Goal: Communication & Community: Answer question/provide support

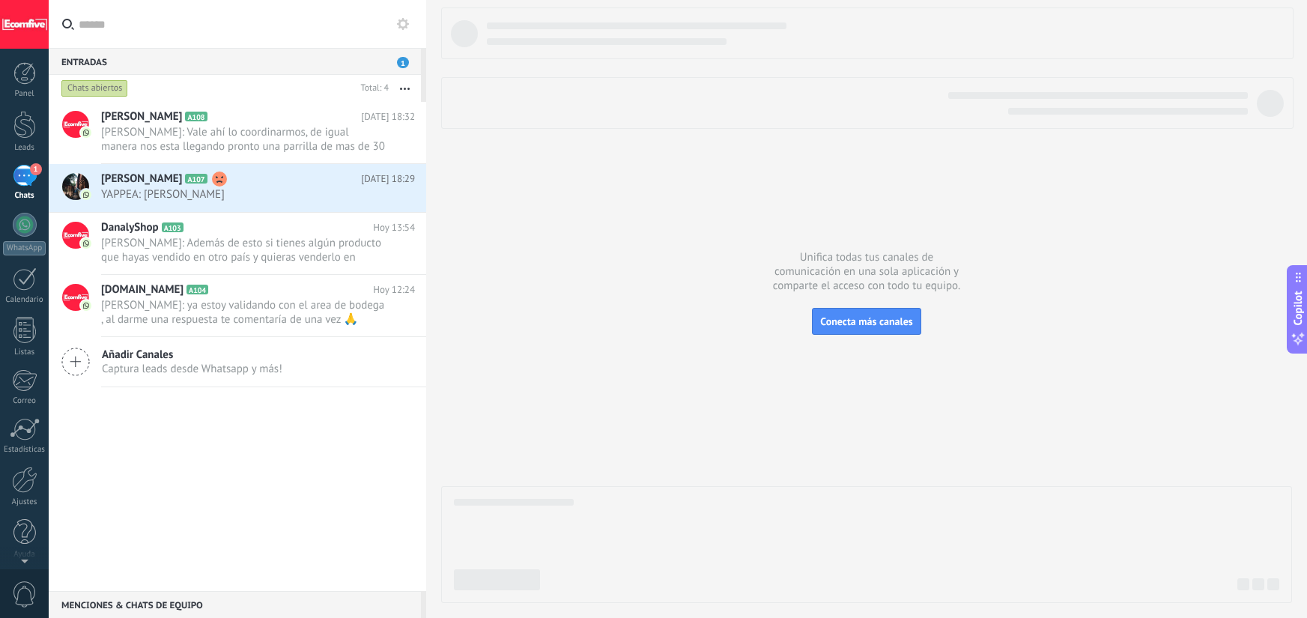
click at [27, 172] on div "1" at bounding box center [25, 176] width 24 height 22
click at [243, 178] on h2 "[PERSON_NAME] A107" at bounding box center [231, 179] width 260 height 15
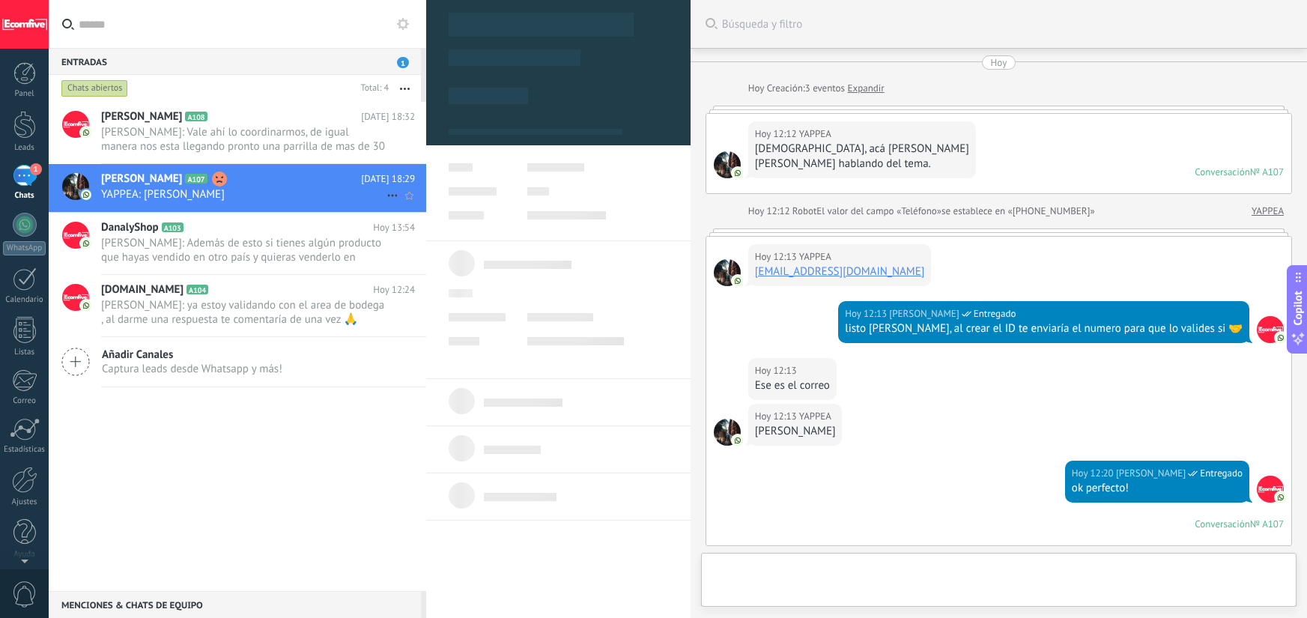
scroll to position [1201, 0]
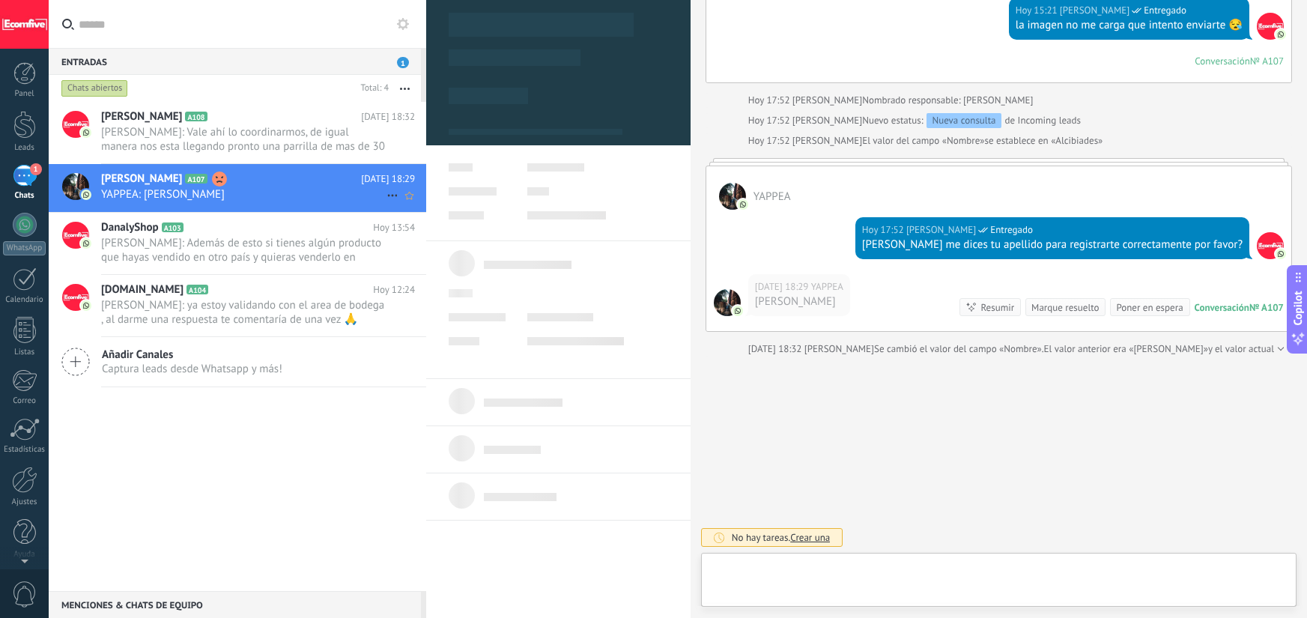
type textarea "***"
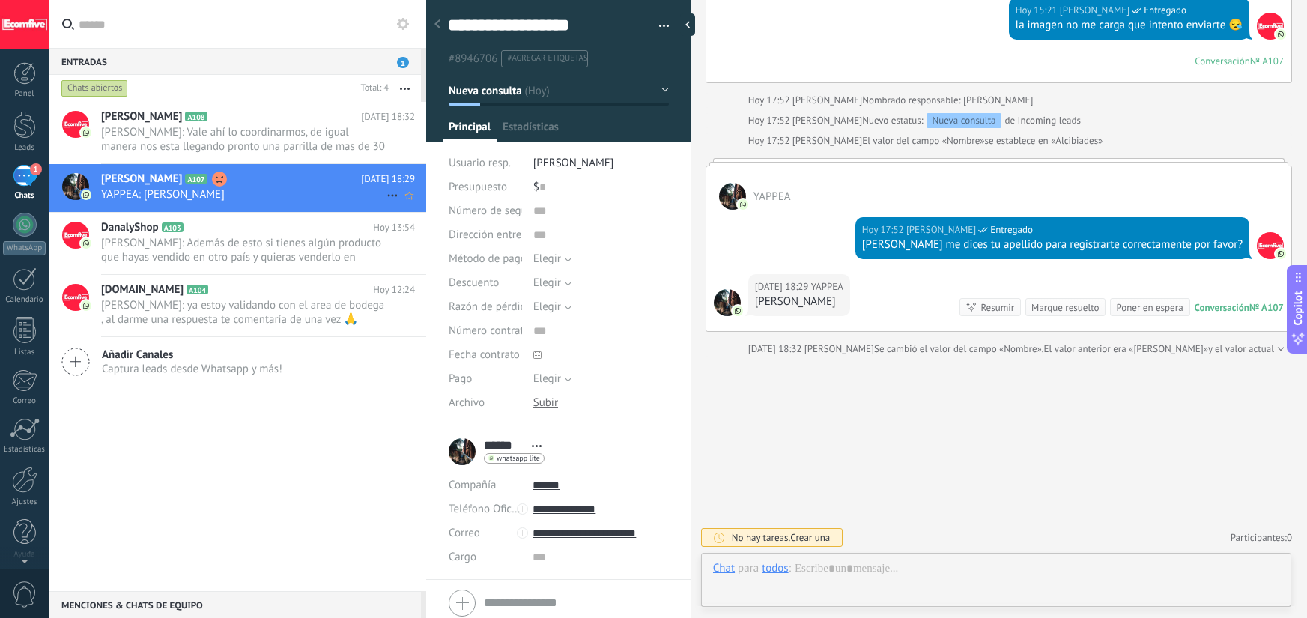
scroll to position [15, 0]
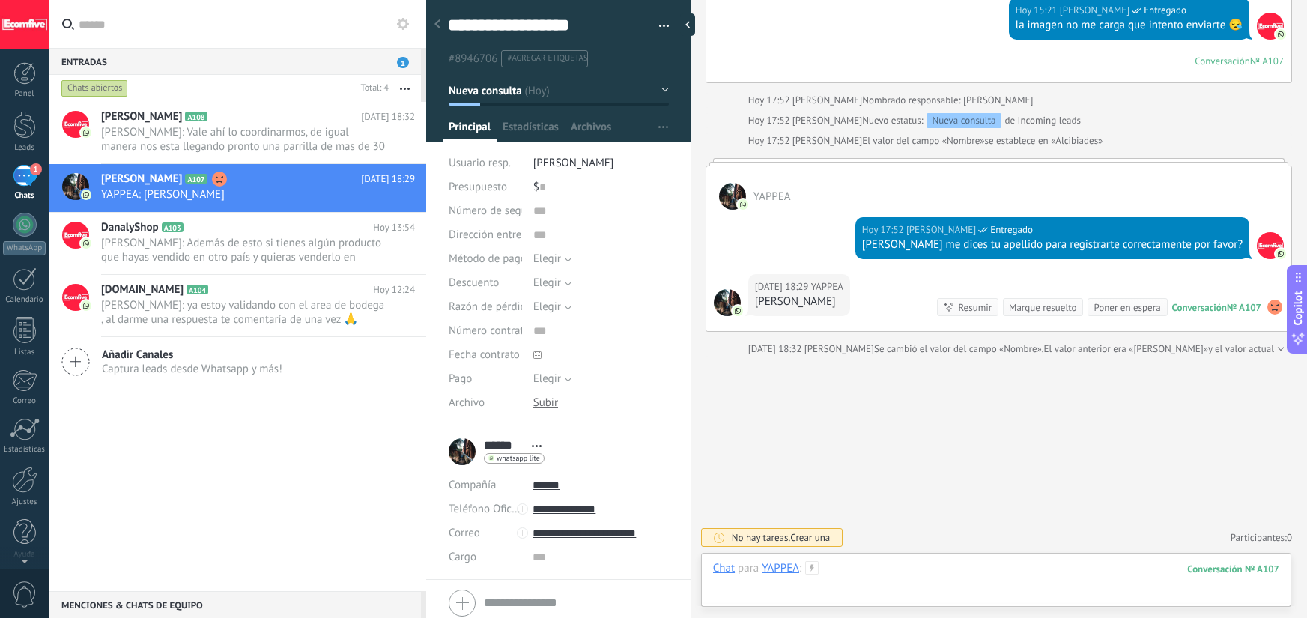
click at [895, 574] on div at bounding box center [996, 583] width 566 height 45
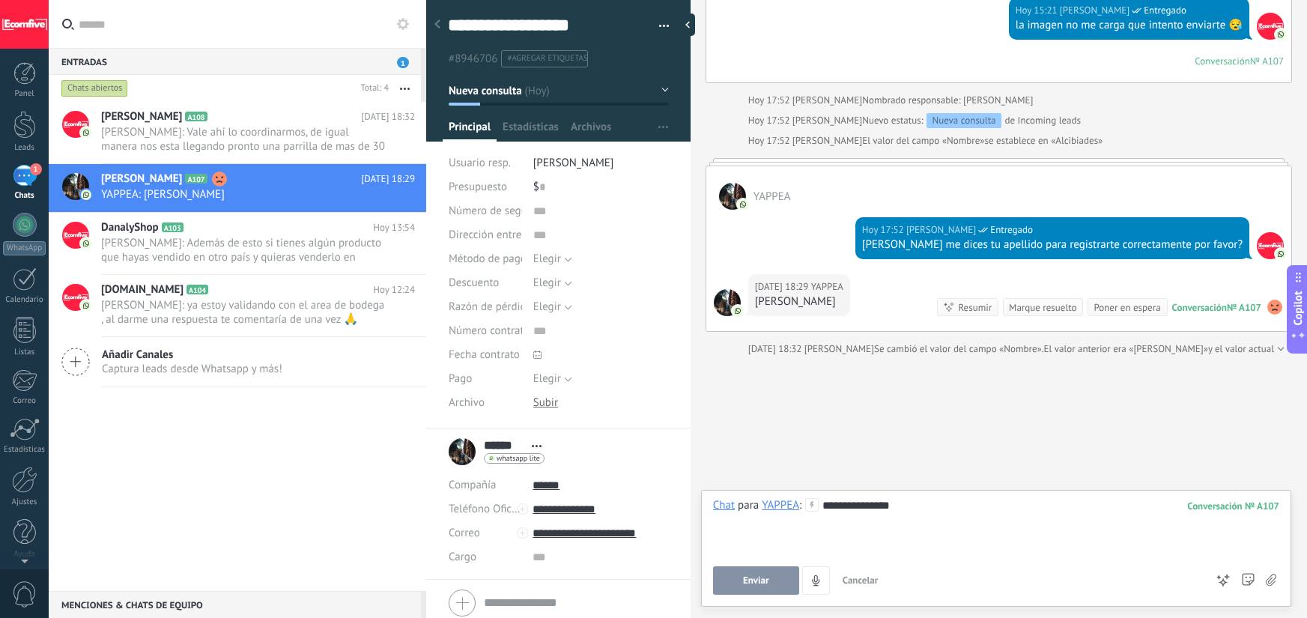
click at [758, 572] on button "Enviar" at bounding box center [756, 580] width 86 height 28
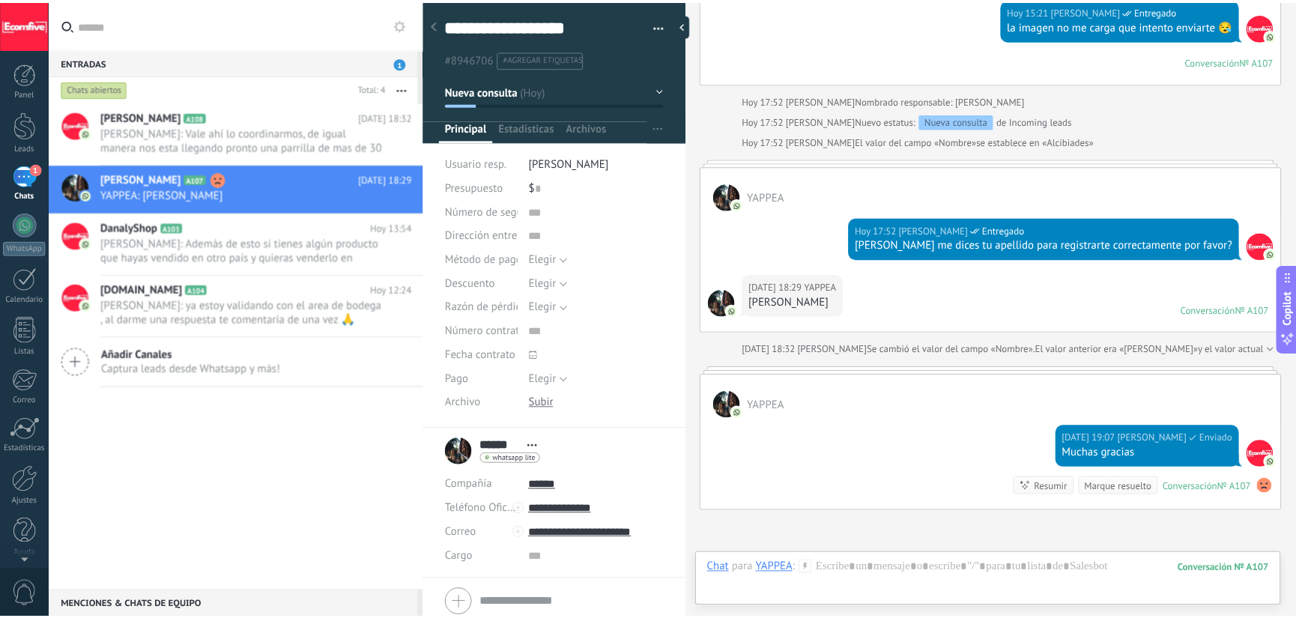
scroll to position [1191, 0]
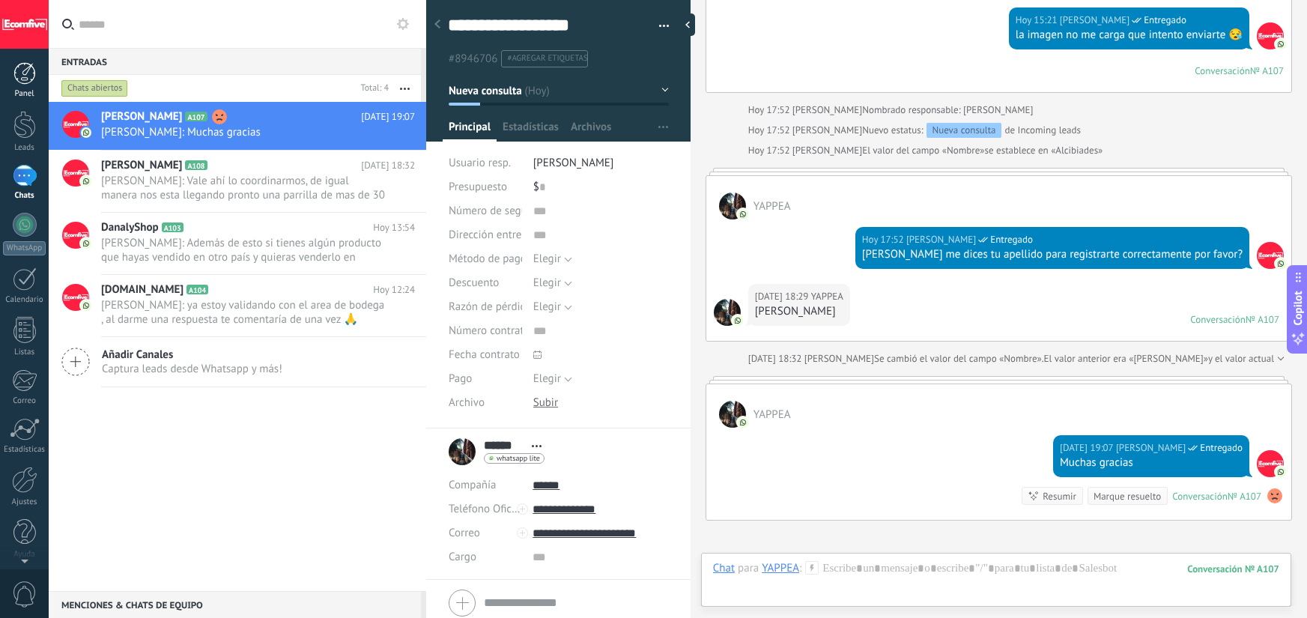
click at [34, 85] on link "Panel" at bounding box center [24, 80] width 49 height 37
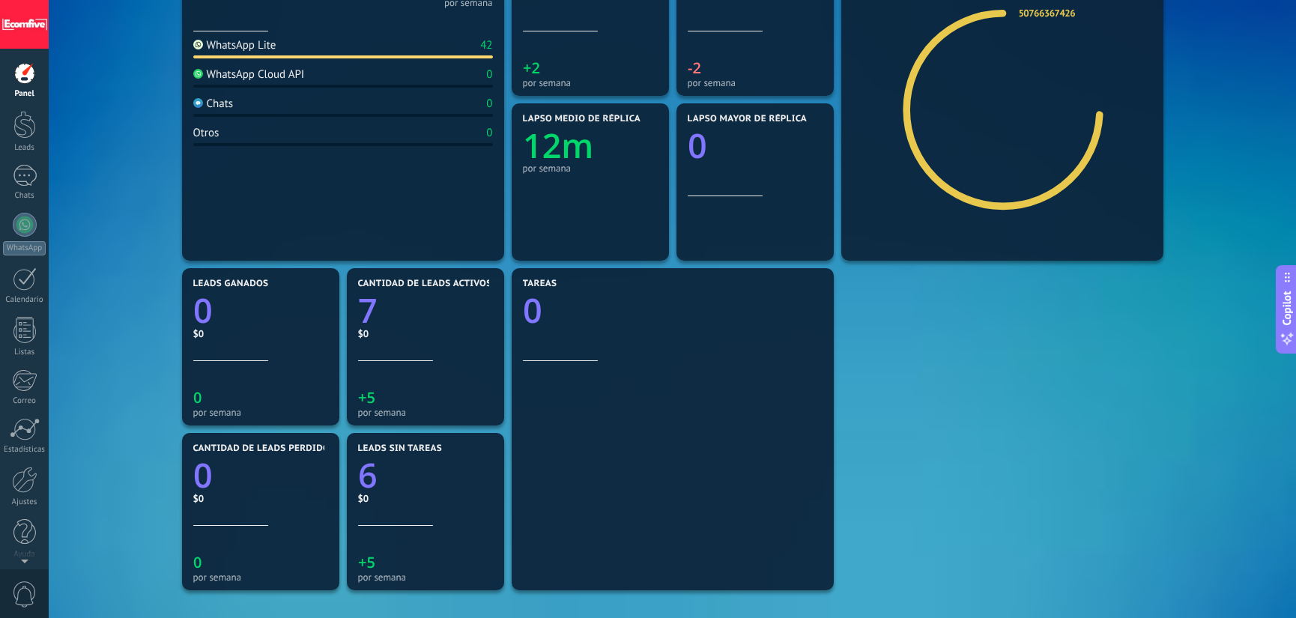
scroll to position [297, 0]
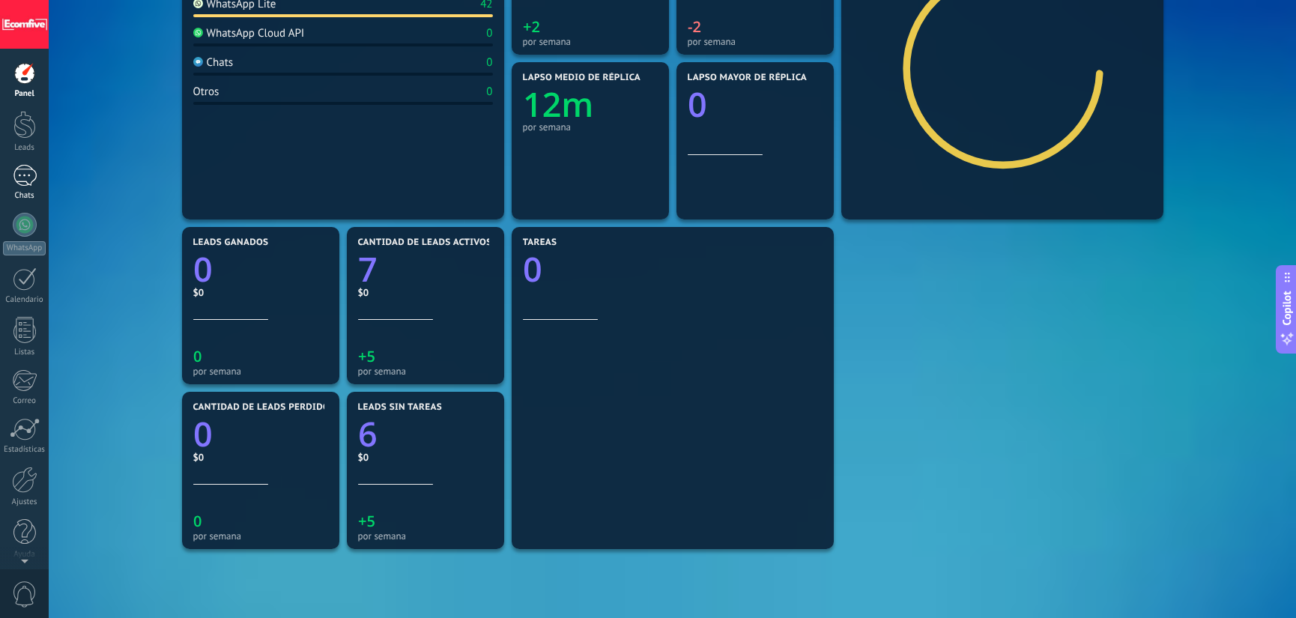
click at [20, 185] on div "1" at bounding box center [25, 176] width 24 height 22
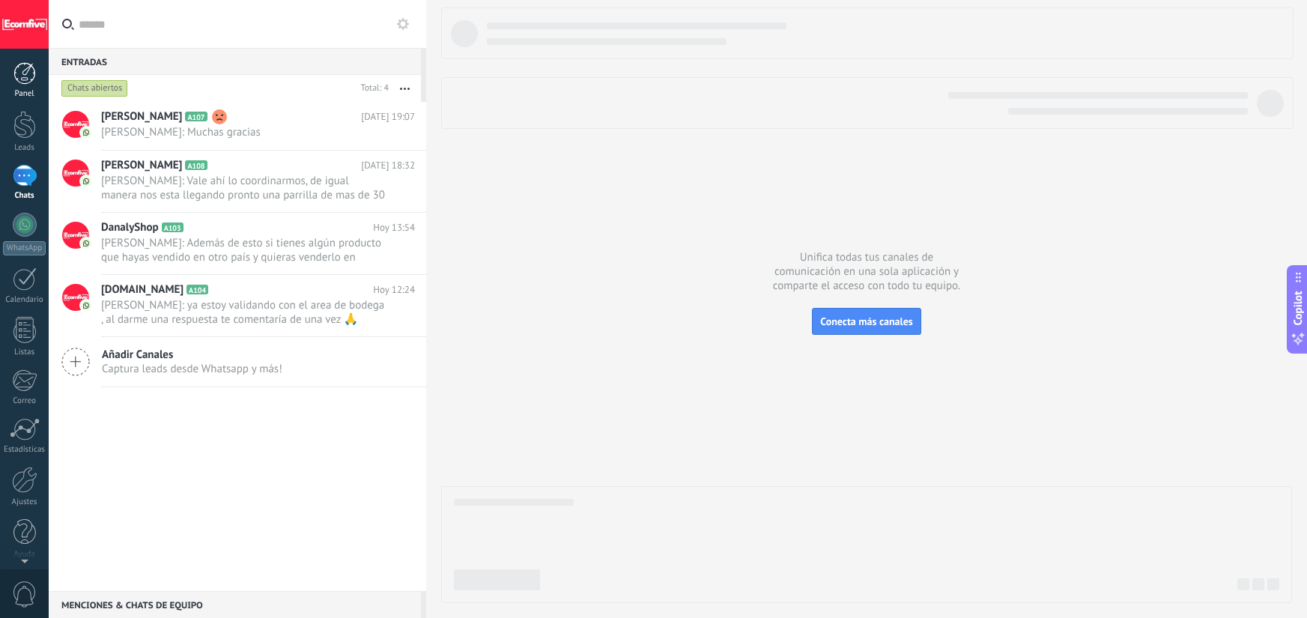
click at [18, 81] on div at bounding box center [24, 73] width 22 height 22
